Goal: Transaction & Acquisition: Purchase product/service

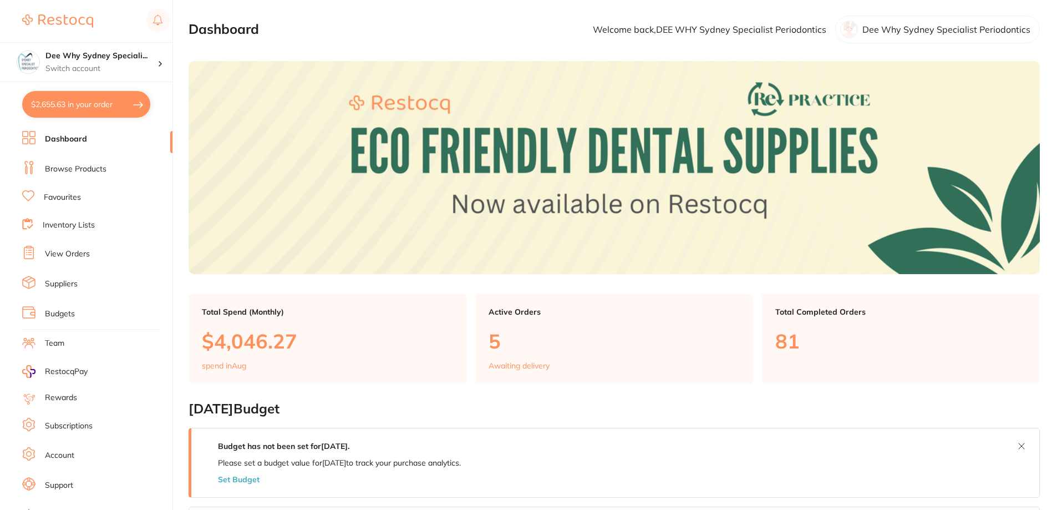
click at [72, 166] on link "Browse Products" at bounding box center [76, 169] width 62 height 11
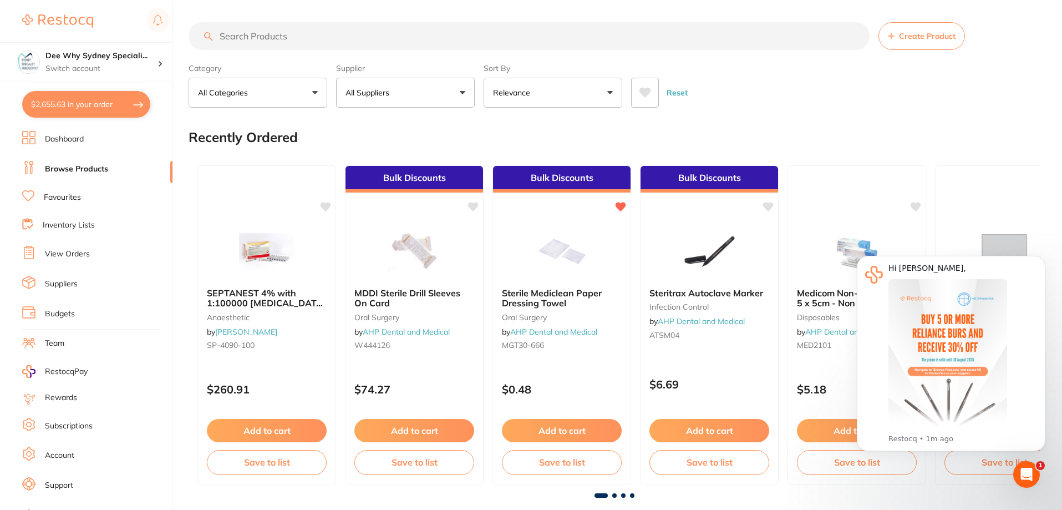
click at [285, 42] on input "search" at bounding box center [529, 36] width 681 height 28
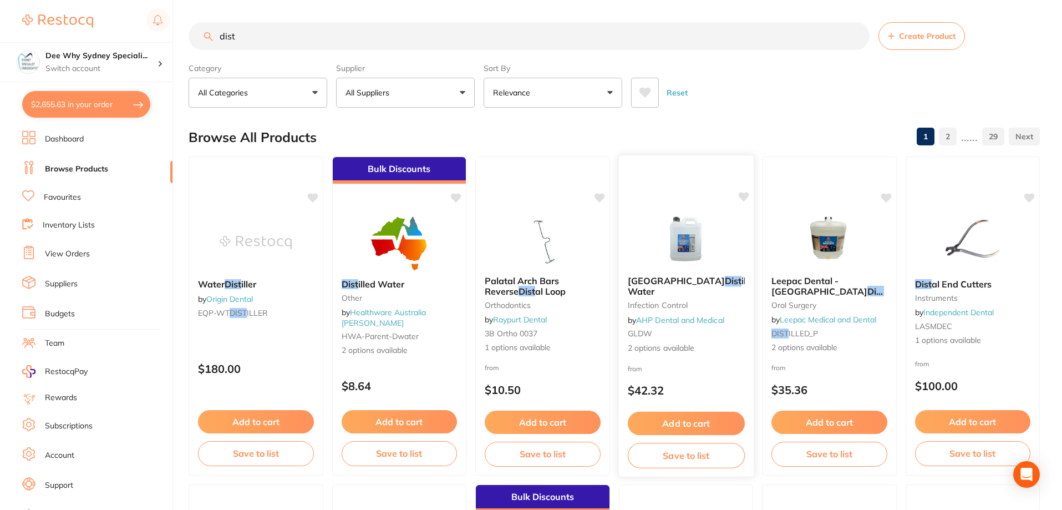
type input "dist"
click at [673, 239] on img at bounding box center [685, 239] width 73 height 56
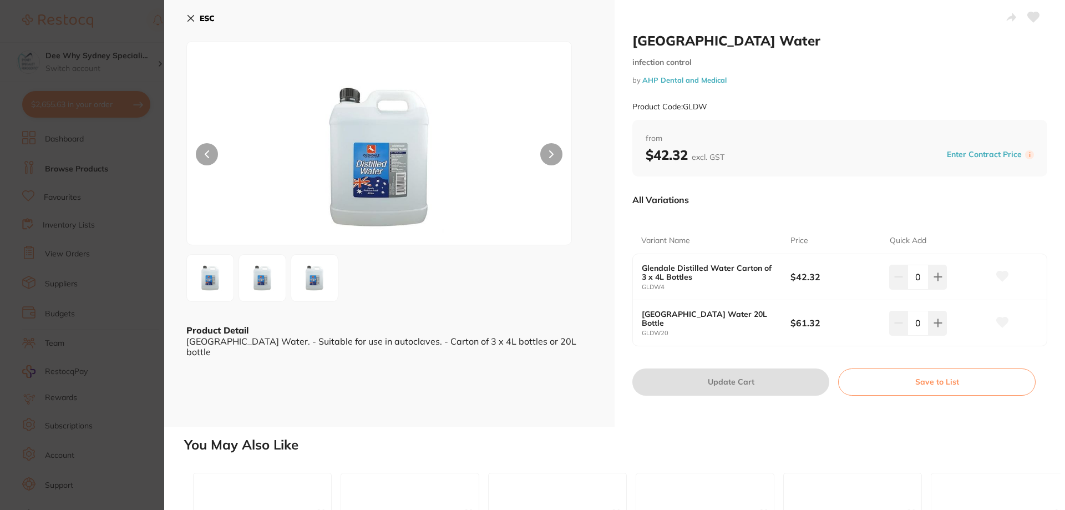
drag, startPoint x: 922, startPoint y: 281, endPoint x: 843, endPoint y: 268, distance: 80.4
click at [872, 283] on div "Glendale Distilled Water Carton of 3 x 4L Bottles GLDW4 $42.32 0" at bounding box center [840, 277] width 414 height 46
type input "7"
click at [894, 204] on div "All Variations" at bounding box center [839, 199] width 415 height 29
click at [701, 388] on button "Update Cart" at bounding box center [730, 381] width 197 height 27
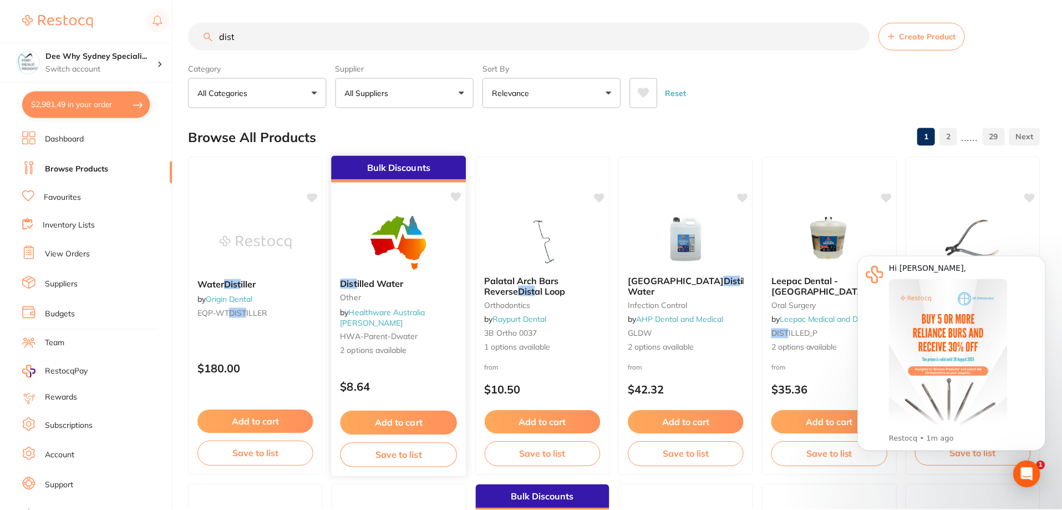
scroll to position [1, 0]
type input "1"
type textarea "Level3, open 8am to 5pm. Please deliver the items to our reception desk."
click at [113, 117] on button "$2,702.18 in your order" at bounding box center [86, 104] width 128 height 27
checkbox input "true"
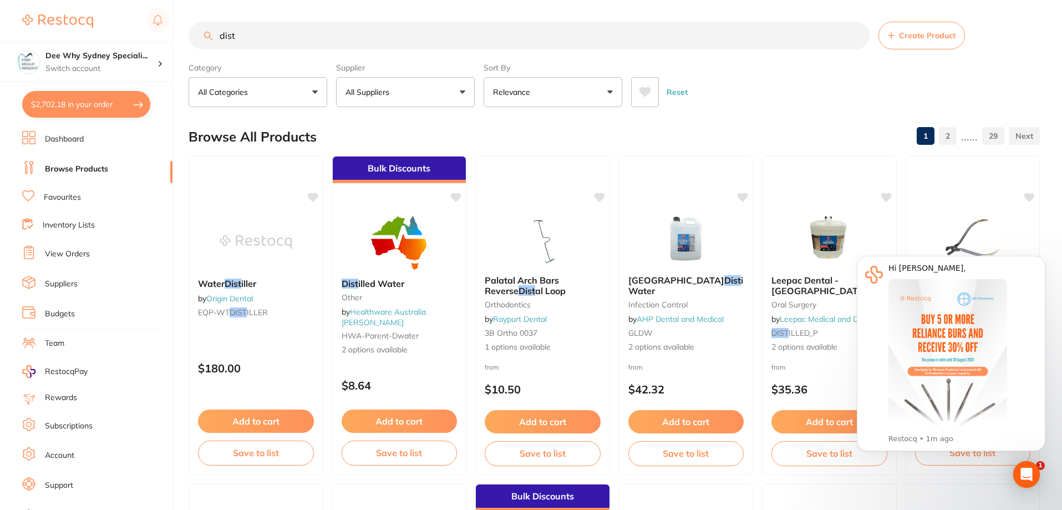
checkbox input "true"
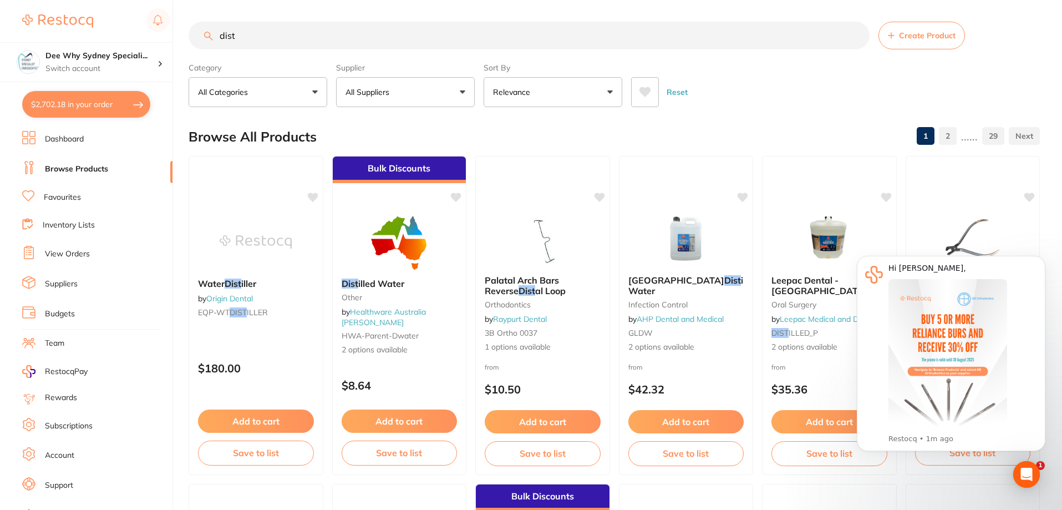
checkbox input "true"
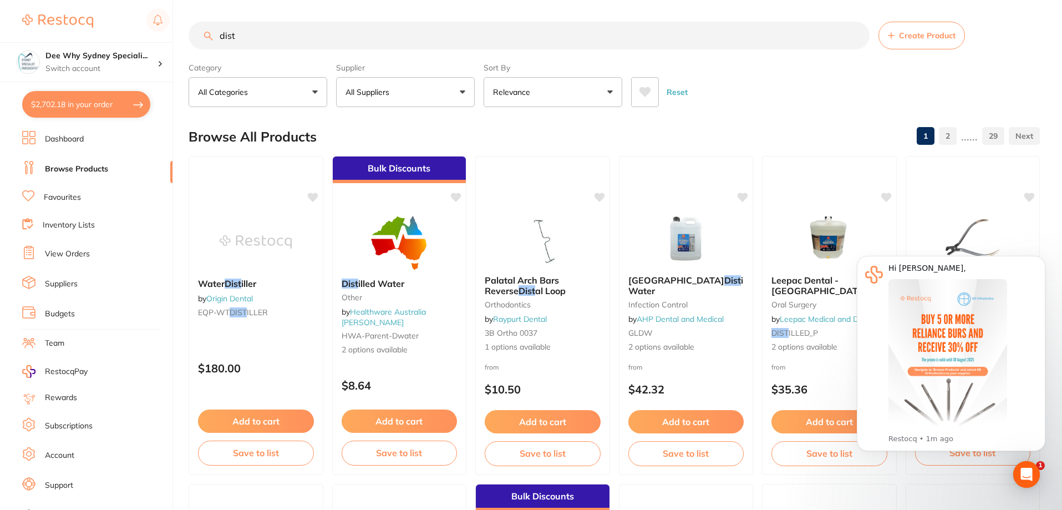
checkbox input "true"
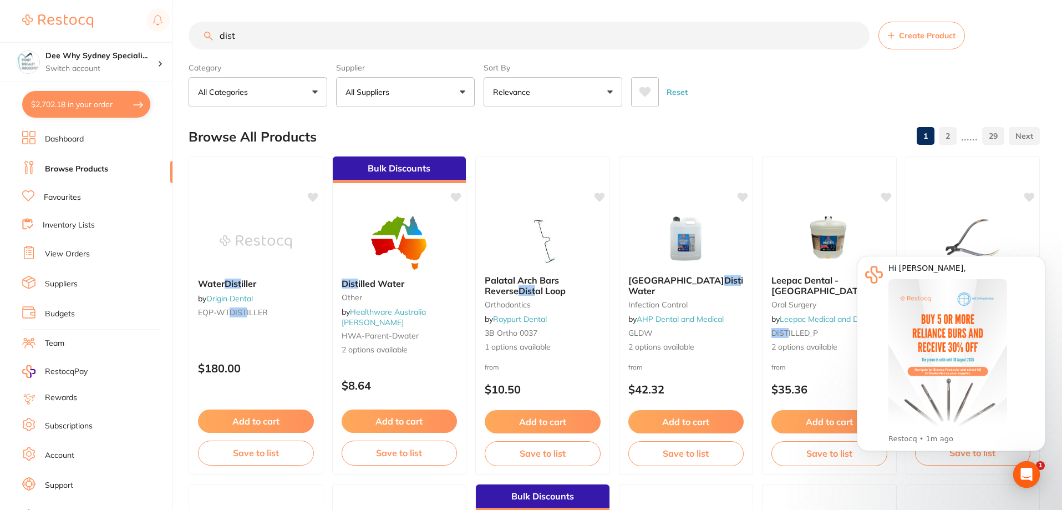
checkbox input "true"
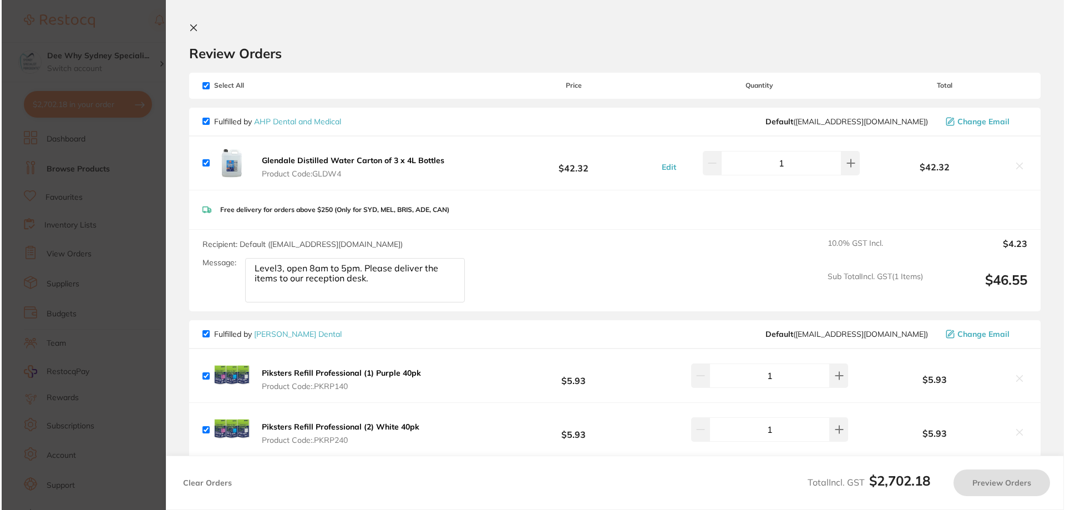
scroll to position [0, 0]
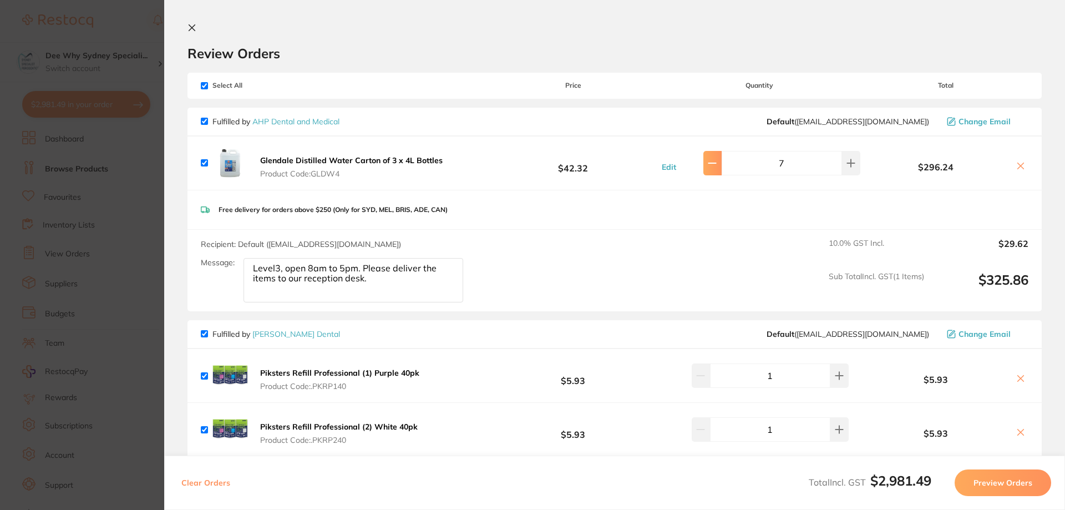
click at [717, 161] on icon at bounding box center [712, 163] width 9 height 9
click at [846, 166] on icon at bounding box center [850, 163] width 9 height 9
click at [761, 212] on div "Free delivery for orders above $250 (Only for SYD, MEL, BRIS, ADE, CAN)" at bounding box center [614, 209] width 854 height 39
click at [854, 164] on button at bounding box center [851, 163] width 18 height 24
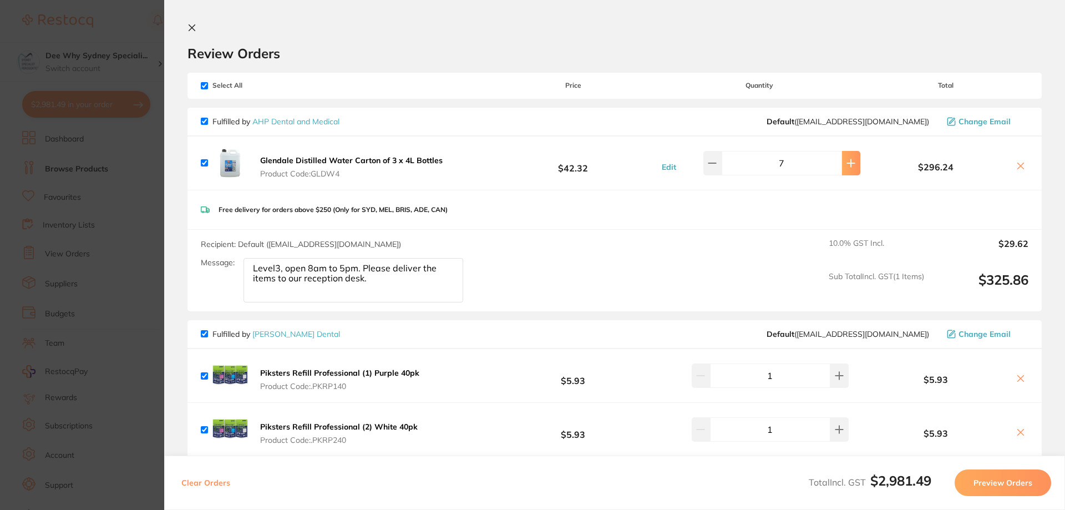
type input "8"
click at [823, 210] on div "Free delivery for orders above $250 (Only for SYD, MEL, BRIS, ADE, CAN)" at bounding box center [614, 209] width 854 height 39
click at [204, 80] on div "Select All Price Quantity Total" at bounding box center [614, 86] width 854 height 26
click at [203, 85] on input "checkbox" at bounding box center [204, 85] width 7 height 7
checkbox input "false"
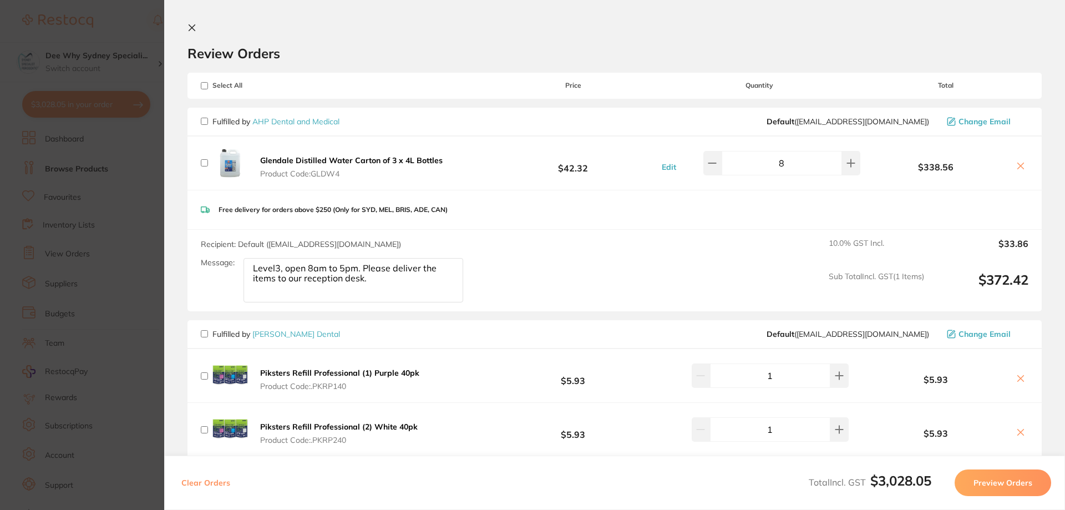
checkbox input "false"
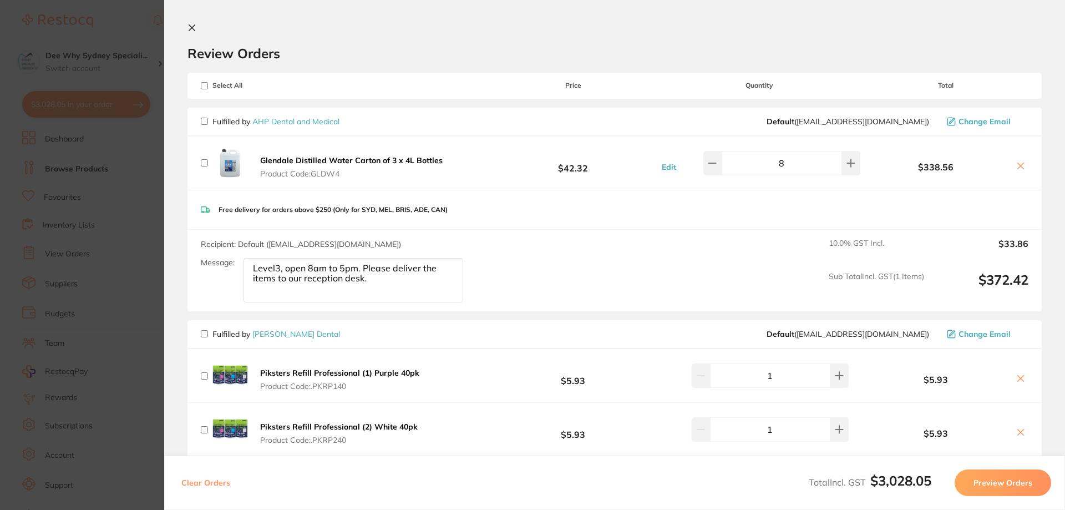
checkbox input "false"
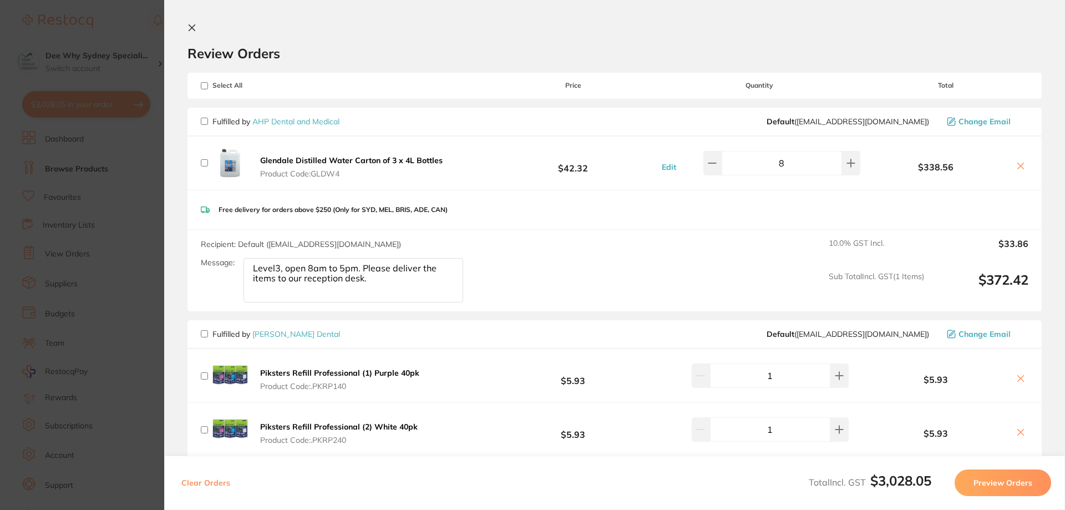
checkbox input "false"
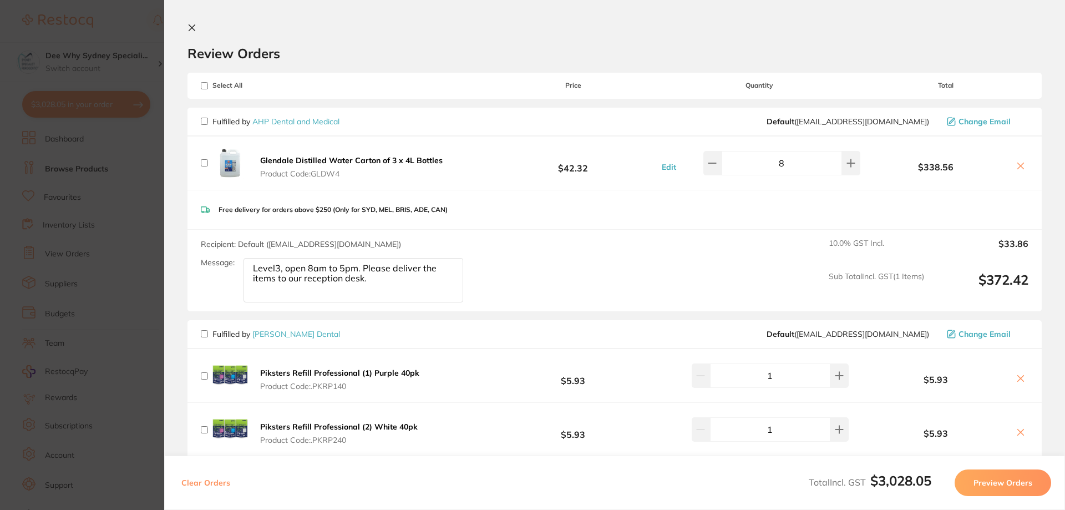
checkbox input "false"
click at [205, 123] on input "checkbox" at bounding box center [204, 121] width 7 height 7
checkbox input "true"
click at [718, 168] on button at bounding box center [712, 163] width 18 height 24
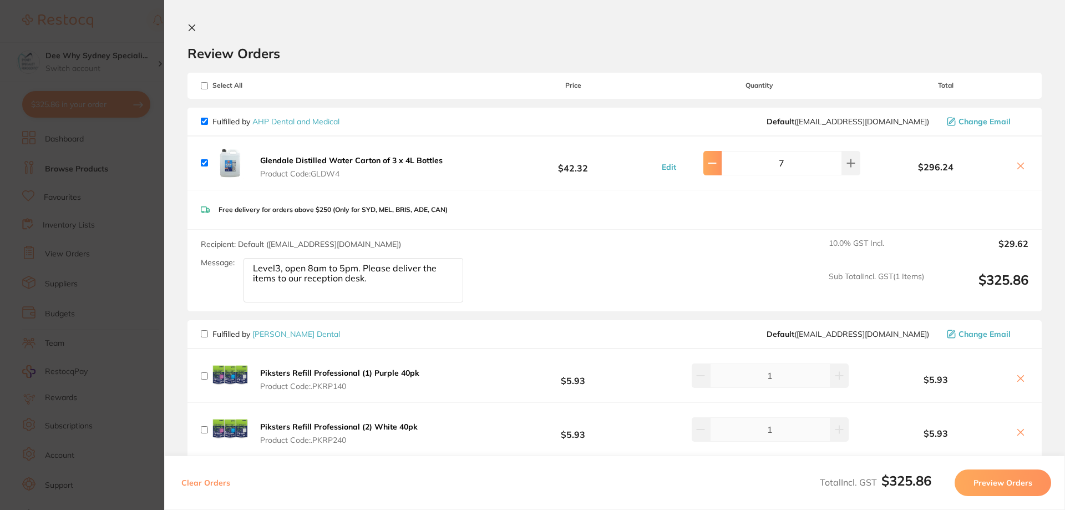
click at [718, 168] on button at bounding box center [712, 163] width 18 height 24
click at [688, 225] on div "Free delivery for orders above $250 (Only for SYD, MEL, BRIS, ADE, CAN)" at bounding box center [614, 209] width 854 height 39
click at [717, 169] on button at bounding box center [712, 163] width 18 height 24
click at [846, 165] on icon at bounding box center [850, 163] width 9 height 9
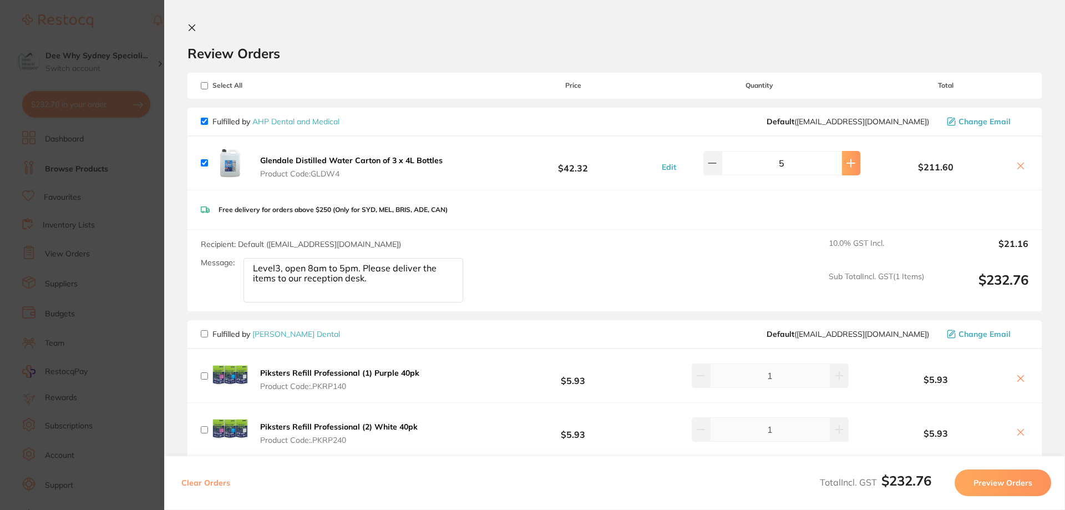
type input "6"
click at [760, 231] on div "Recipient: Default ( [EMAIL_ADDRESS][DOMAIN_NAME] ) Message: Level3, open 8am t…" at bounding box center [614, 271] width 854 height 82
drag, startPoint x: 983, startPoint y: 481, endPoint x: 878, endPoint y: 456, distance: 108.2
click at [983, 481] on button "Preview Orders" at bounding box center [1003, 482] width 97 height 27
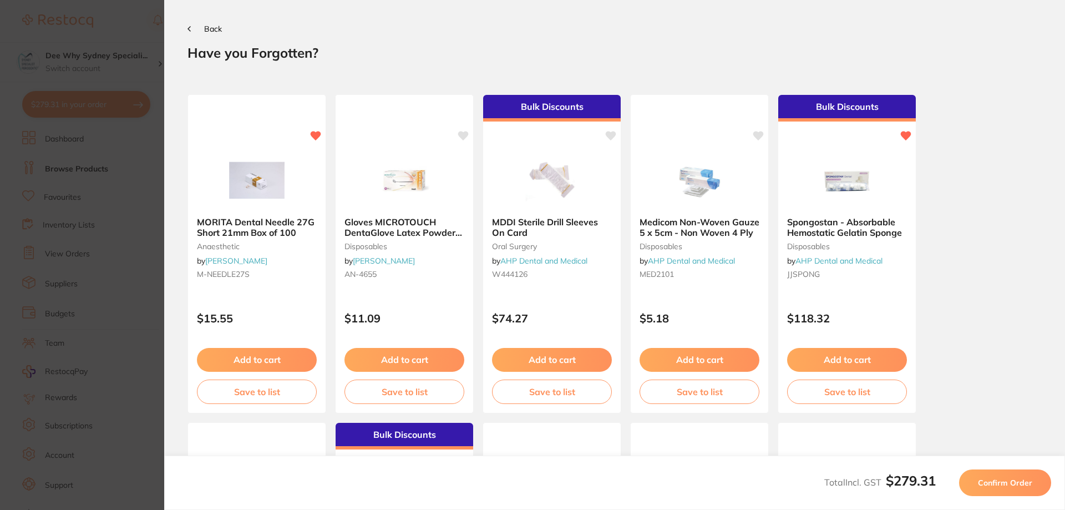
click at [198, 29] on button "Back" at bounding box center [204, 28] width 34 height 9
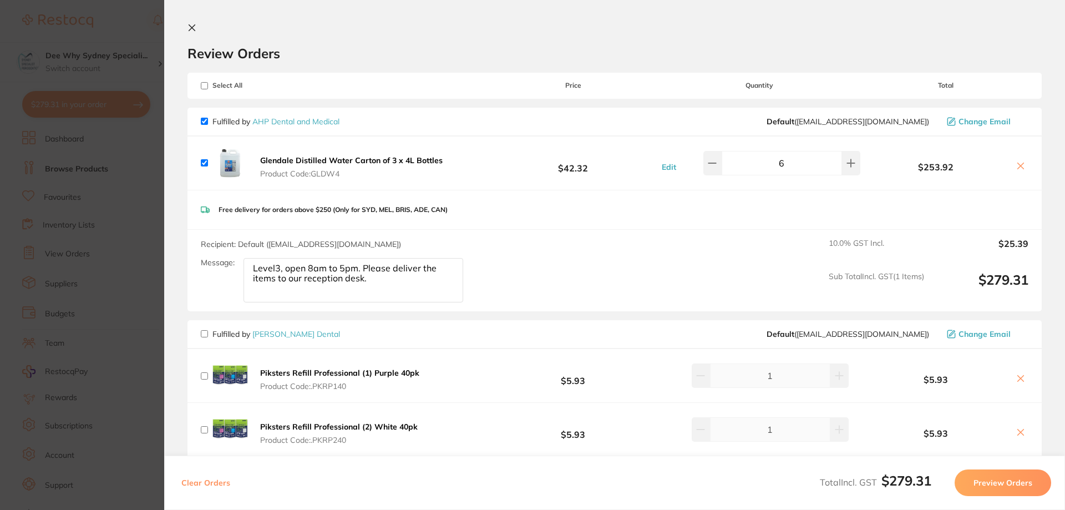
click at [982, 490] on button "Preview Orders" at bounding box center [1003, 482] width 97 height 27
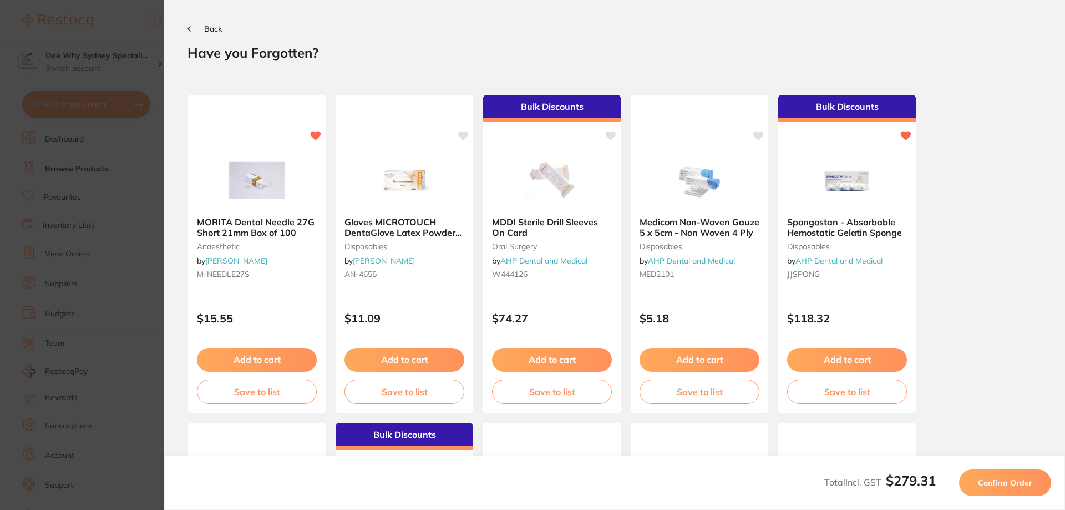
click at [1018, 480] on span "Confirm Order" at bounding box center [1005, 483] width 54 height 10
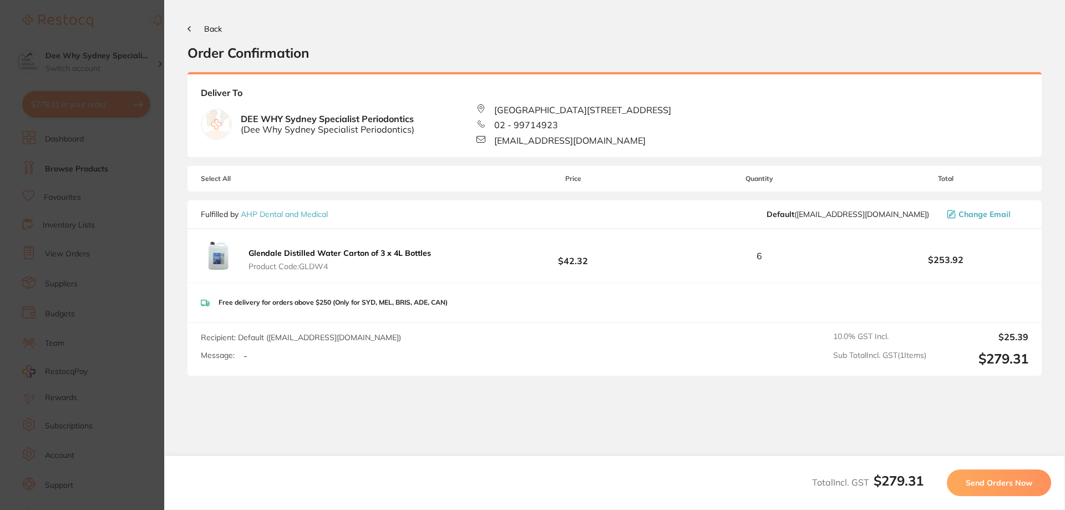
click at [1016, 485] on span "Send Orders Now" at bounding box center [999, 483] width 67 height 10
